Goal: Check status

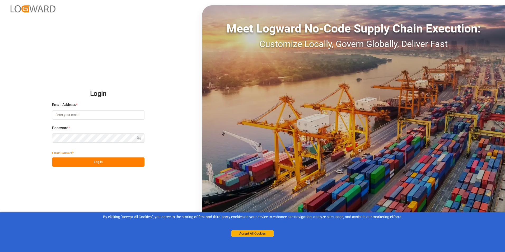
type input "[PERSON_NAME][EMAIL_ADDRESS][DOMAIN_NAME]"
click at [95, 162] on button "Log In" at bounding box center [98, 161] width 92 height 9
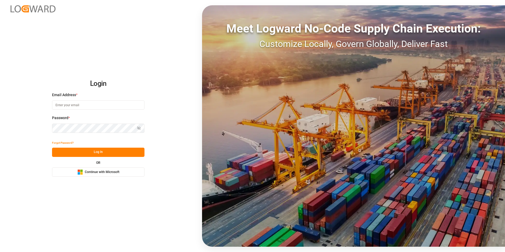
type input "[PERSON_NAME][EMAIL_ADDRESS][DOMAIN_NAME]"
click at [96, 151] on button "Log In" at bounding box center [98, 152] width 92 height 9
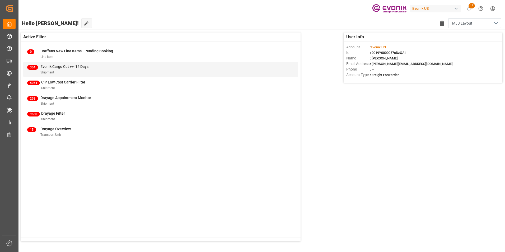
click at [57, 66] on span "Evonik Cargo Cut +/- 14 Days" at bounding box center [64, 66] width 48 height 4
